Goal: Task Accomplishment & Management: Manage account settings

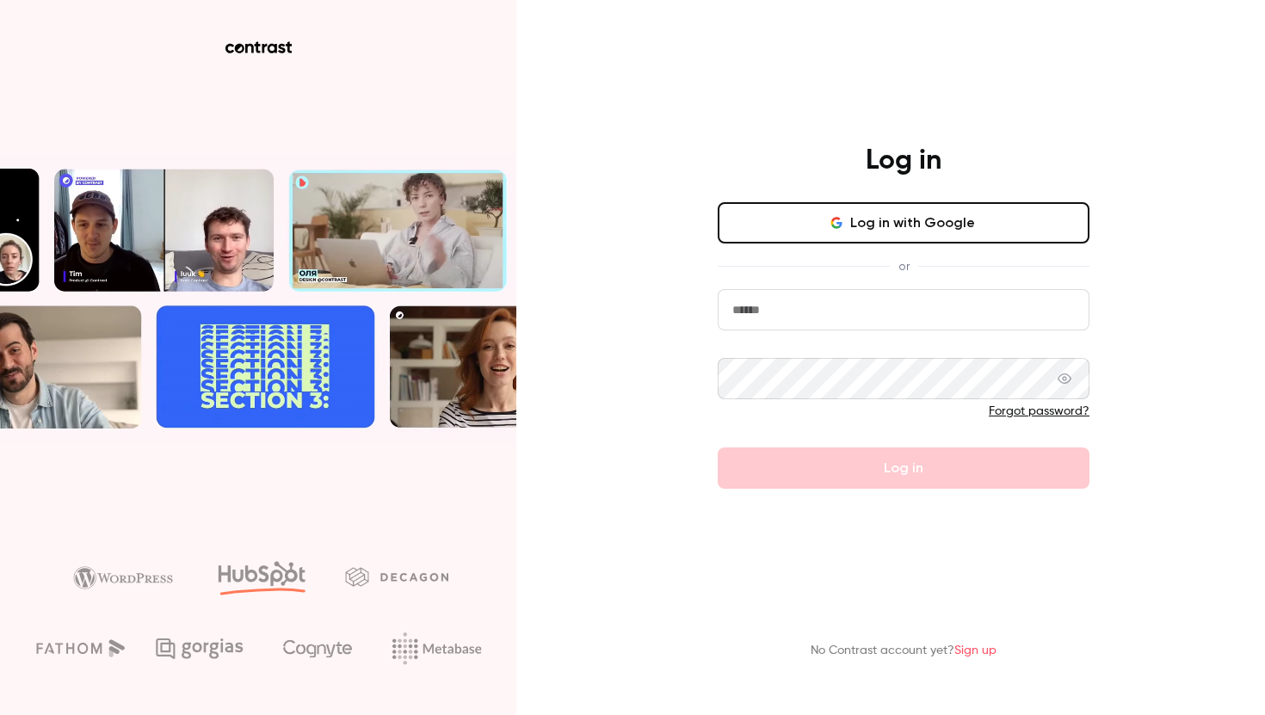
click at [811, 220] on button "Log in with Google" at bounding box center [904, 222] width 372 height 41
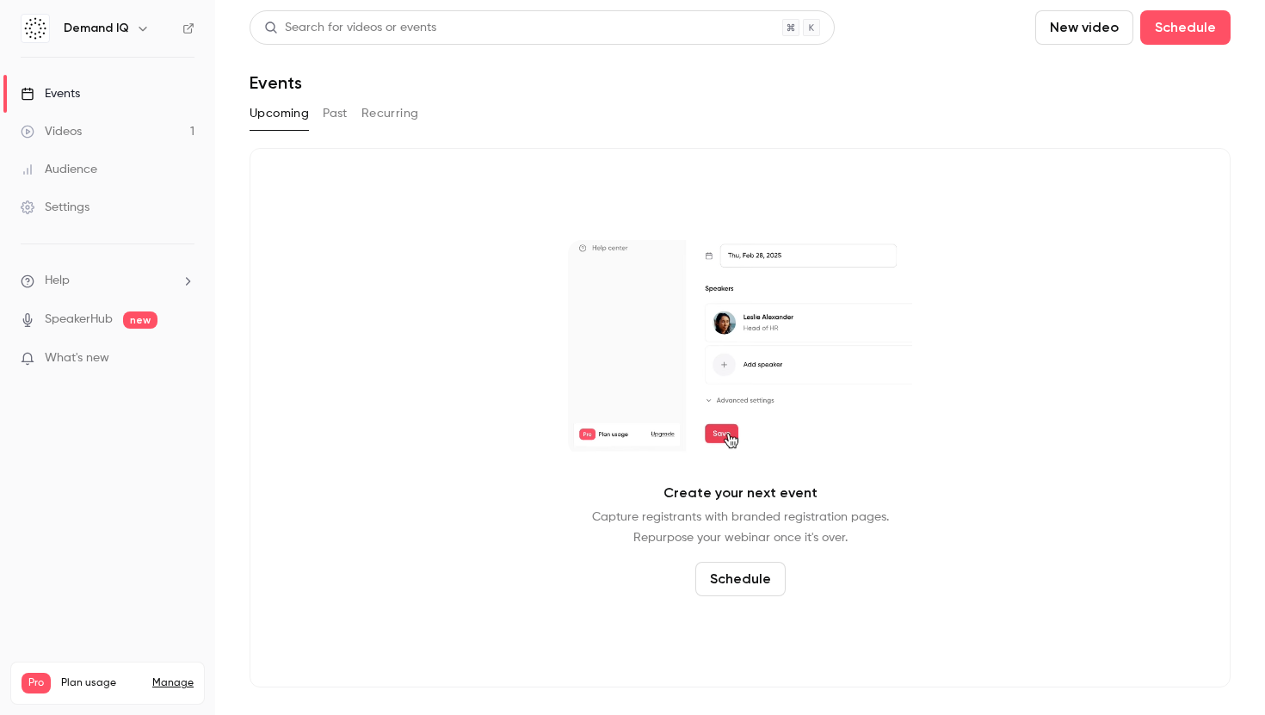
click at [167, 677] on link "Manage" at bounding box center [172, 684] width 41 height 14
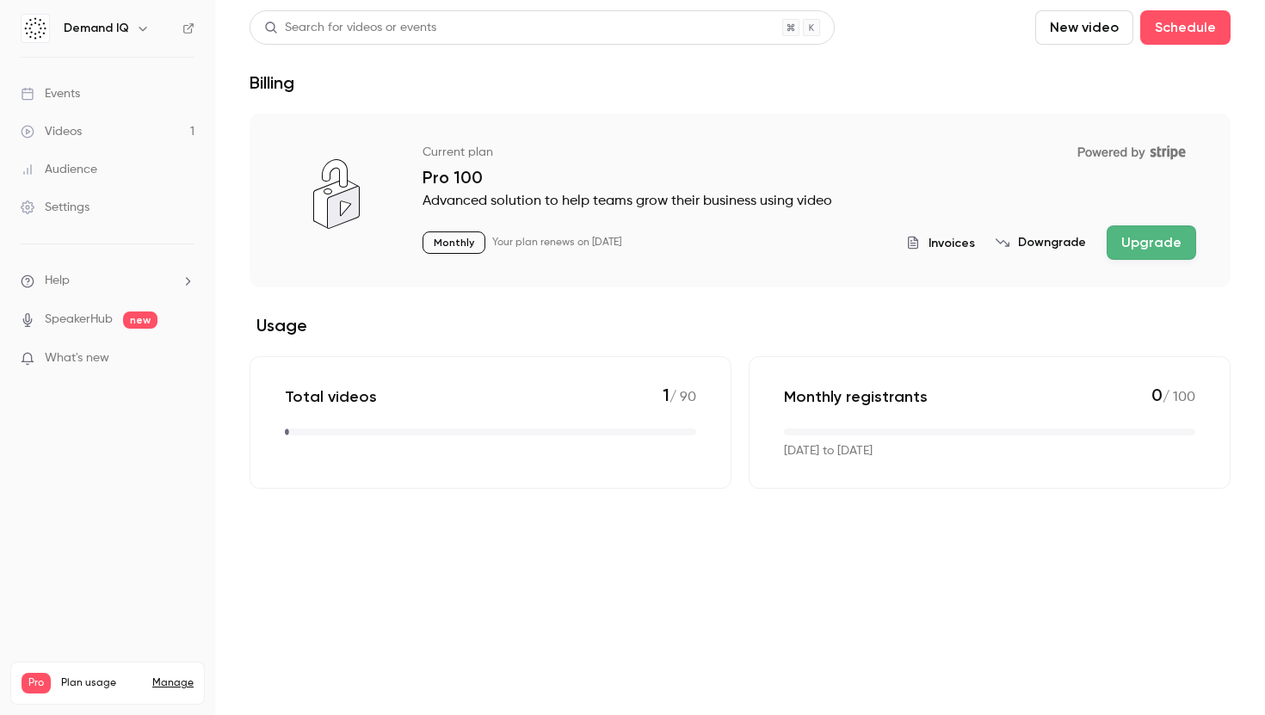
click at [1053, 240] on button "Downgrade" at bounding box center [1041, 242] width 90 height 17
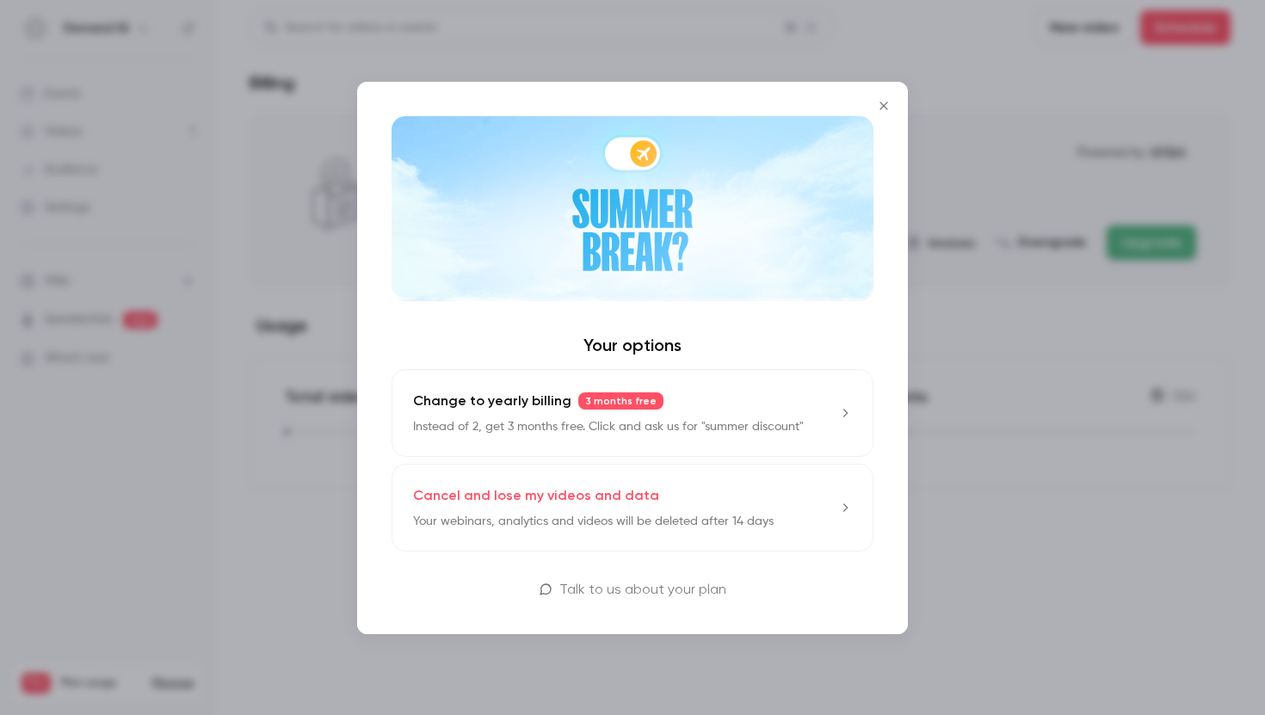
click at [965, 351] on div at bounding box center [632, 357] width 1265 height 715
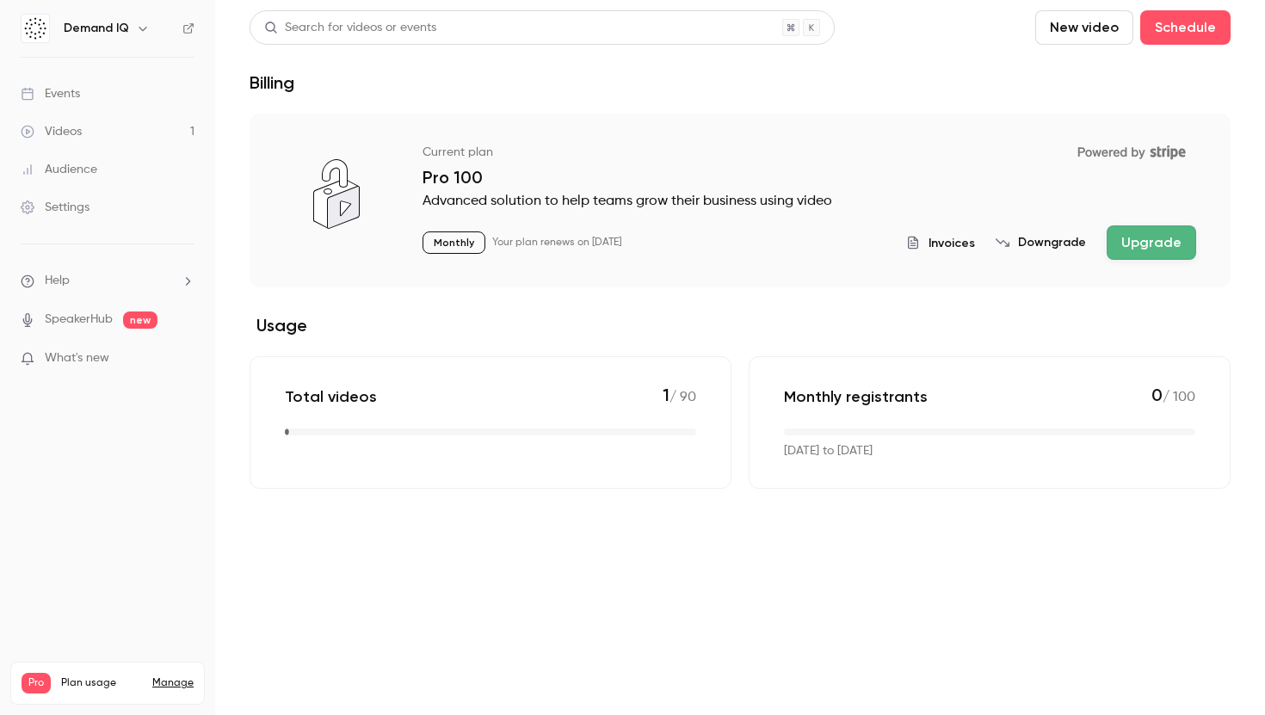
click at [123, 129] on link "Videos 1" at bounding box center [107, 132] width 215 height 38
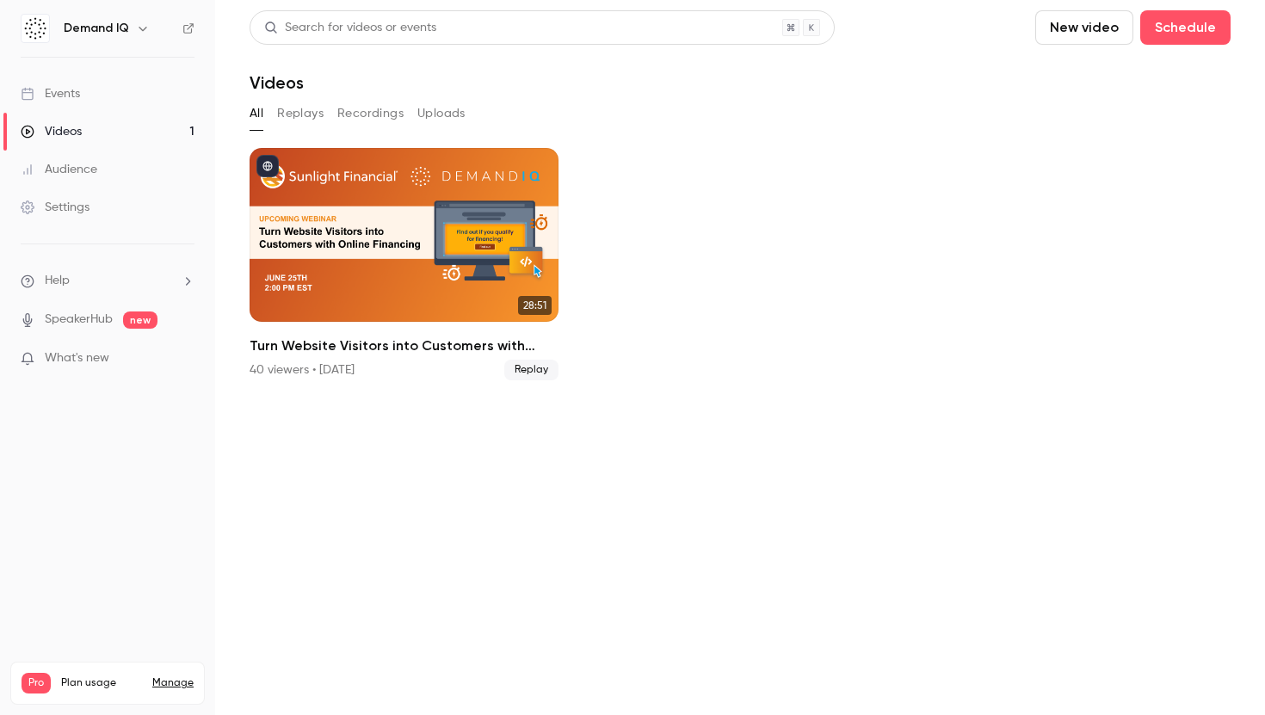
click at [368, 113] on button "Recordings" at bounding box center [370, 114] width 66 height 28
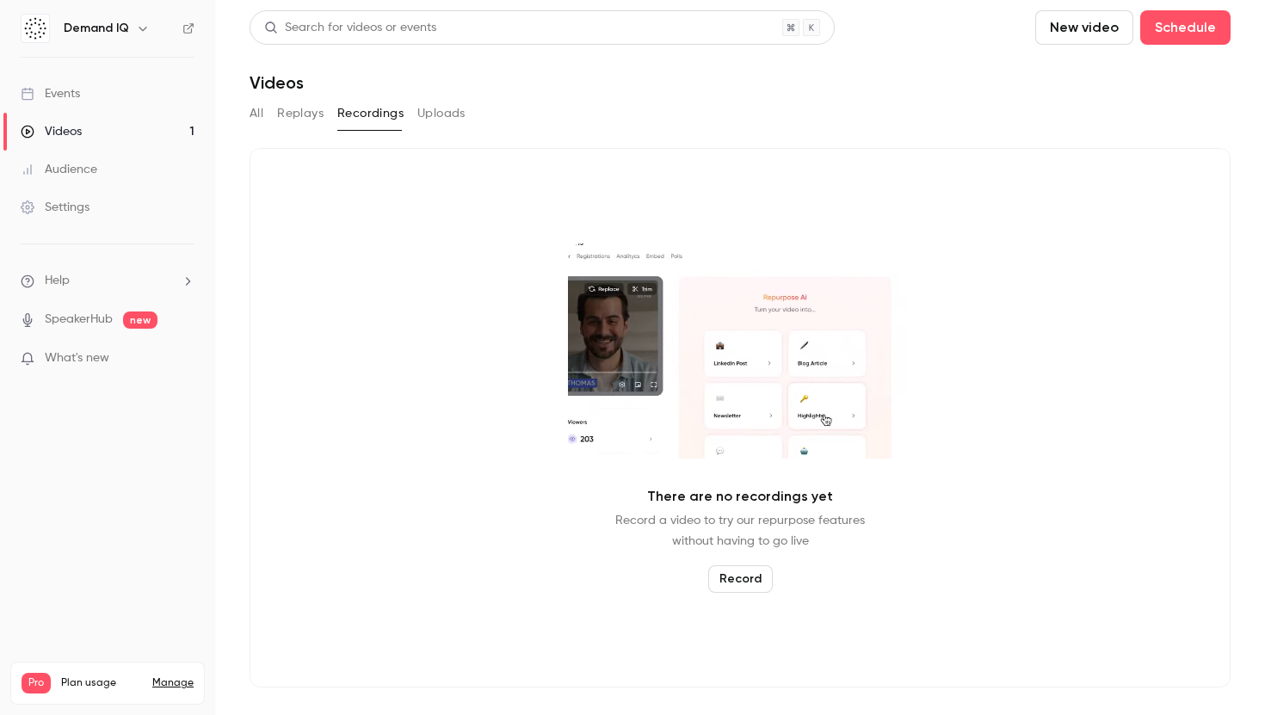
click at [294, 114] on button "Replays" at bounding box center [300, 114] width 46 height 28
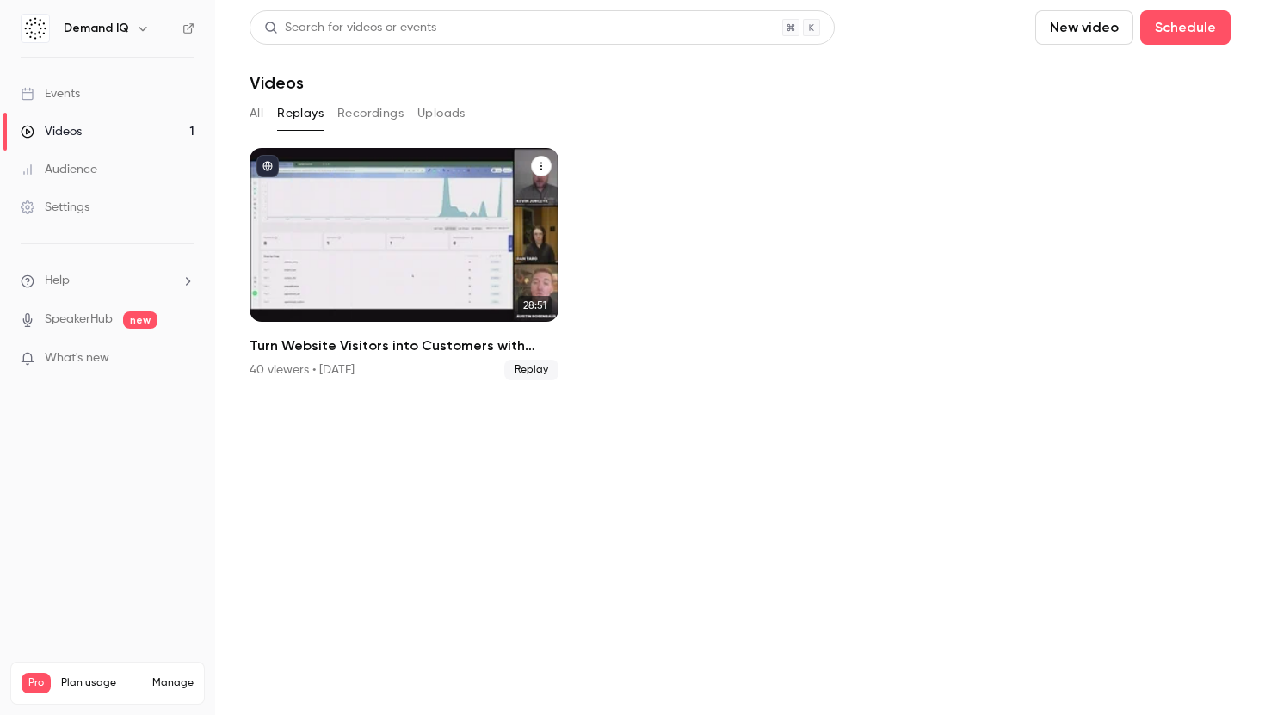
click at [529, 343] on h2 "Turn Website Visitors into Customers with Online Financing" at bounding box center [404, 346] width 309 height 21
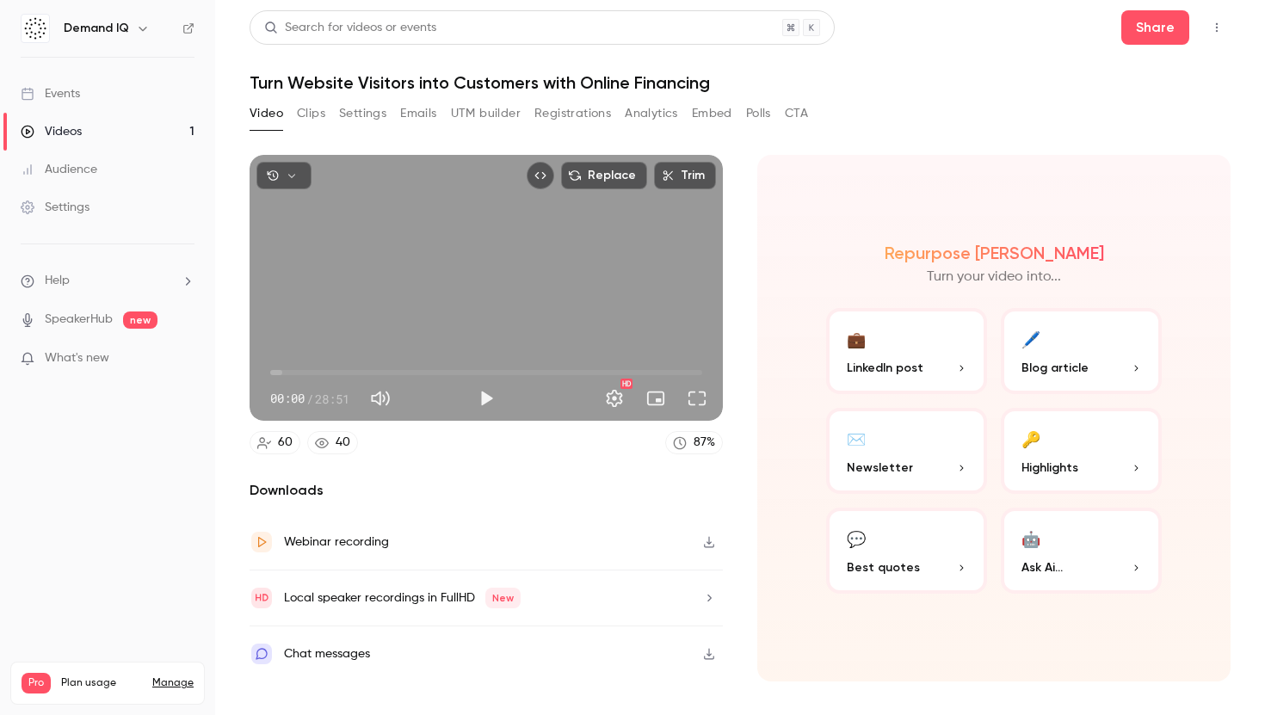
click at [1223, 19] on button "Top Bar Actions" at bounding box center [1217, 28] width 28 height 28
click at [863, 139] on div at bounding box center [632, 357] width 1265 height 715
click at [360, 554] on div "Webinar recording" at bounding box center [319, 542] width 139 height 24
click at [74, 182] on link "Audience" at bounding box center [107, 170] width 215 height 38
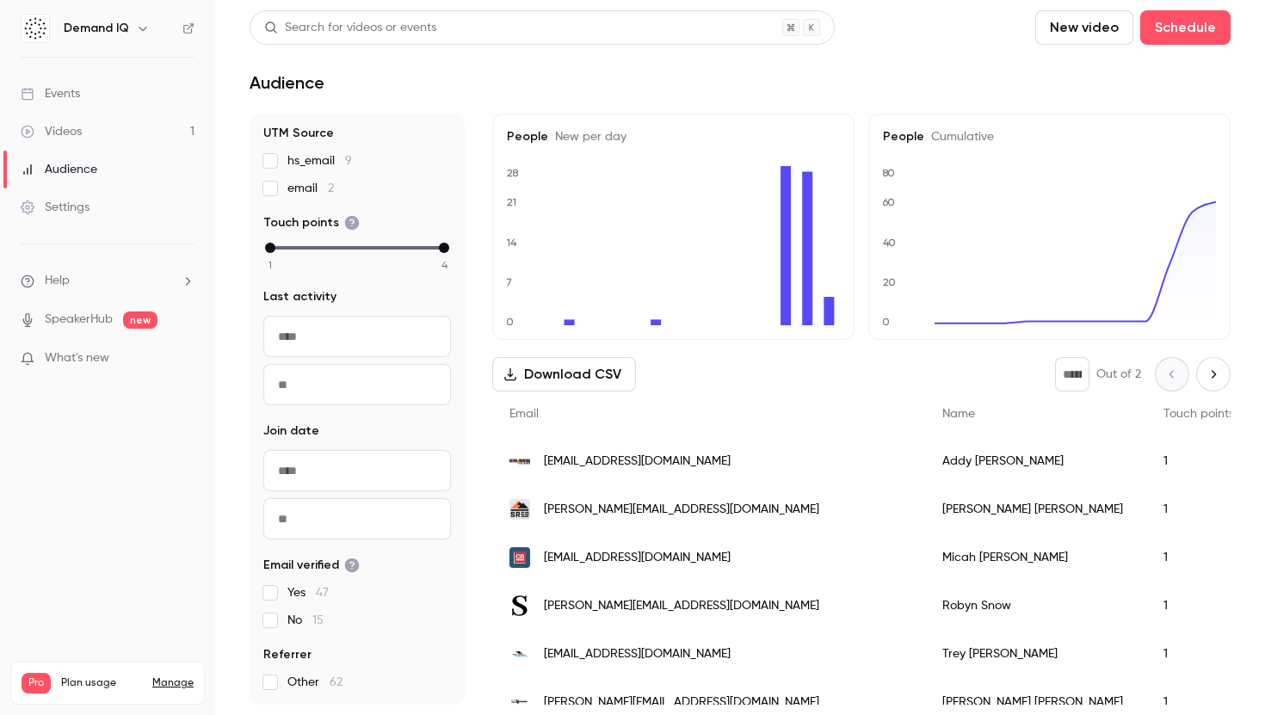
click at [569, 378] on button "Download CSV" at bounding box center [564, 374] width 144 height 34
click at [172, 677] on link "Manage" at bounding box center [172, 684] width 41 height 14
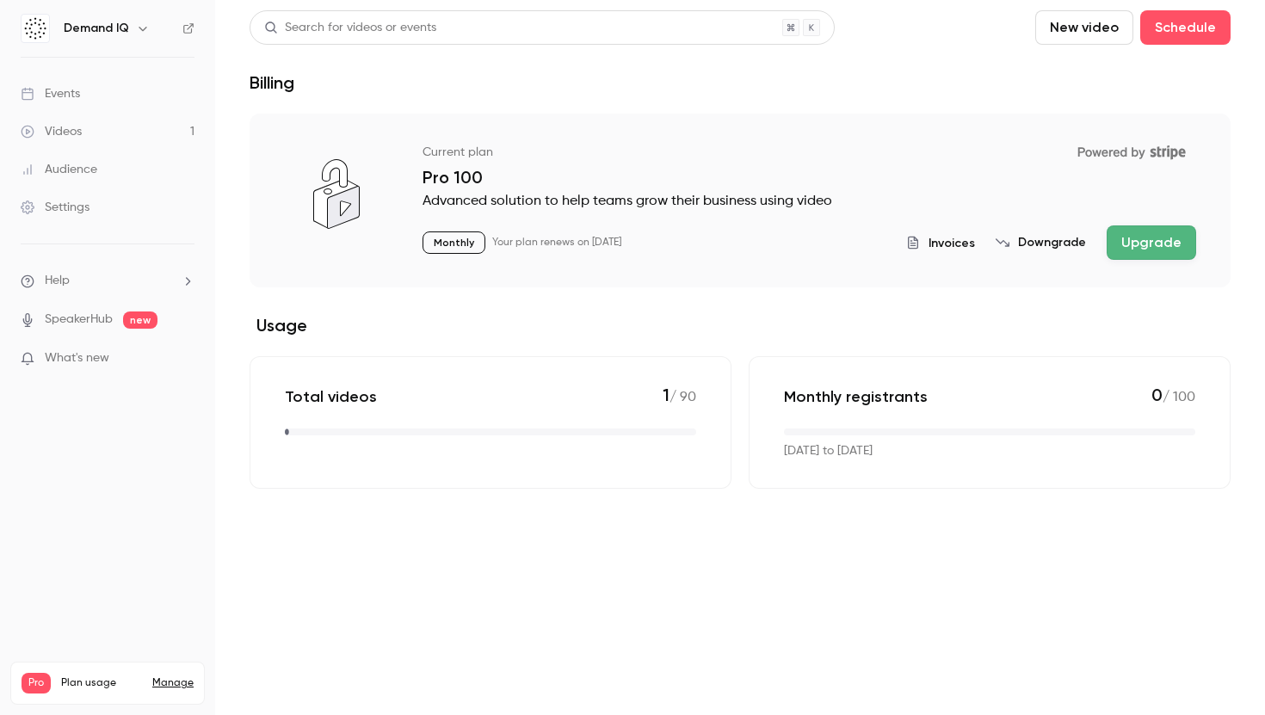
click at [1030, 234] on button "Downgrade" at bounding box center [1041, 242] width 90 height 17
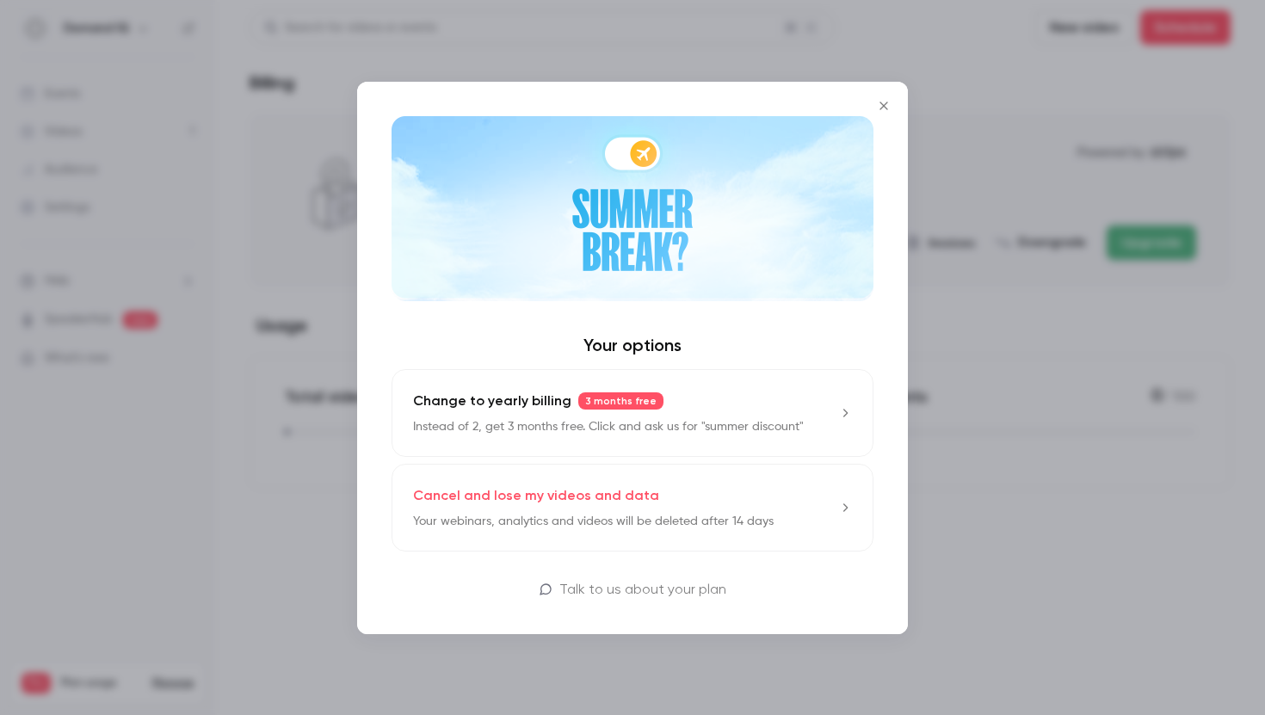
click at [591, 532] on link "Cancel and lose my videos and data Your webinars, analytics and videos will be …" at bounding box center [633, 508] width 482 height 88
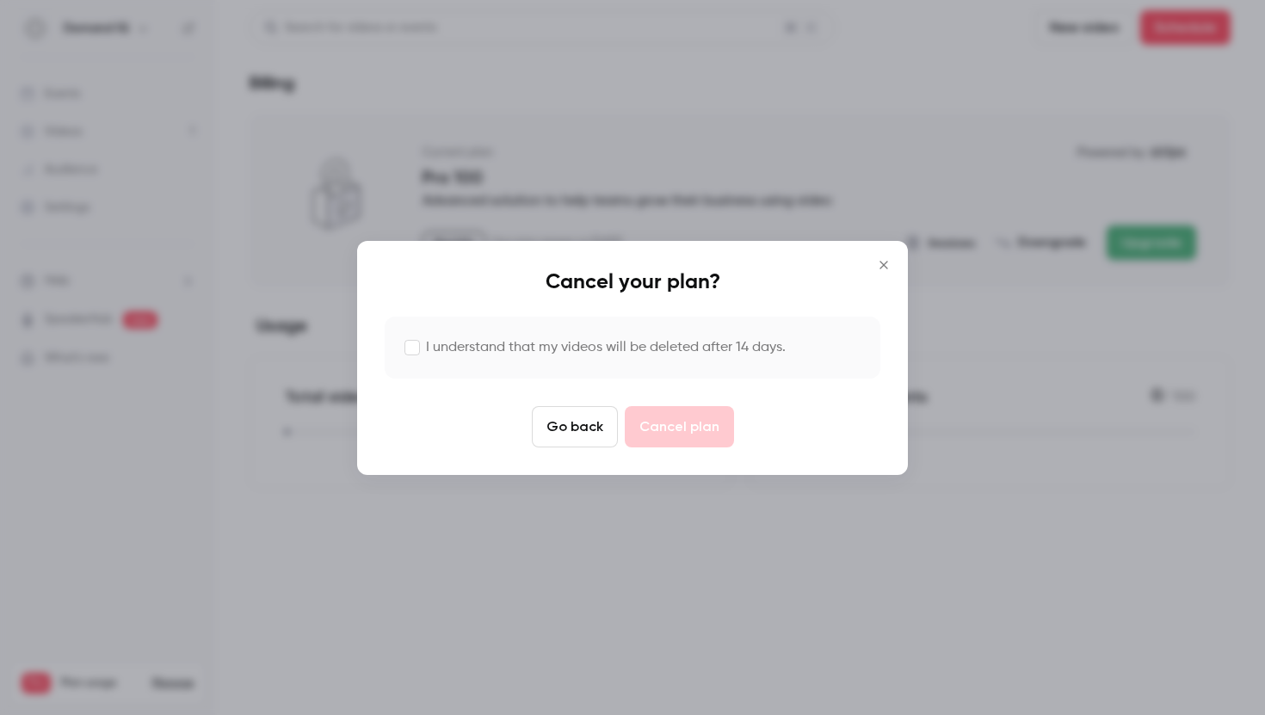
click at [436, 337] on label "I understand that my videos will be deleted after 14 days." at bounding box center [606, 347] width 360 height 21
click at [682, 440] on button "Cancel plan" at bounding box center [679, 426] width 109 height 41
